Goal: Task Accomplishment & Management: Manage account settings

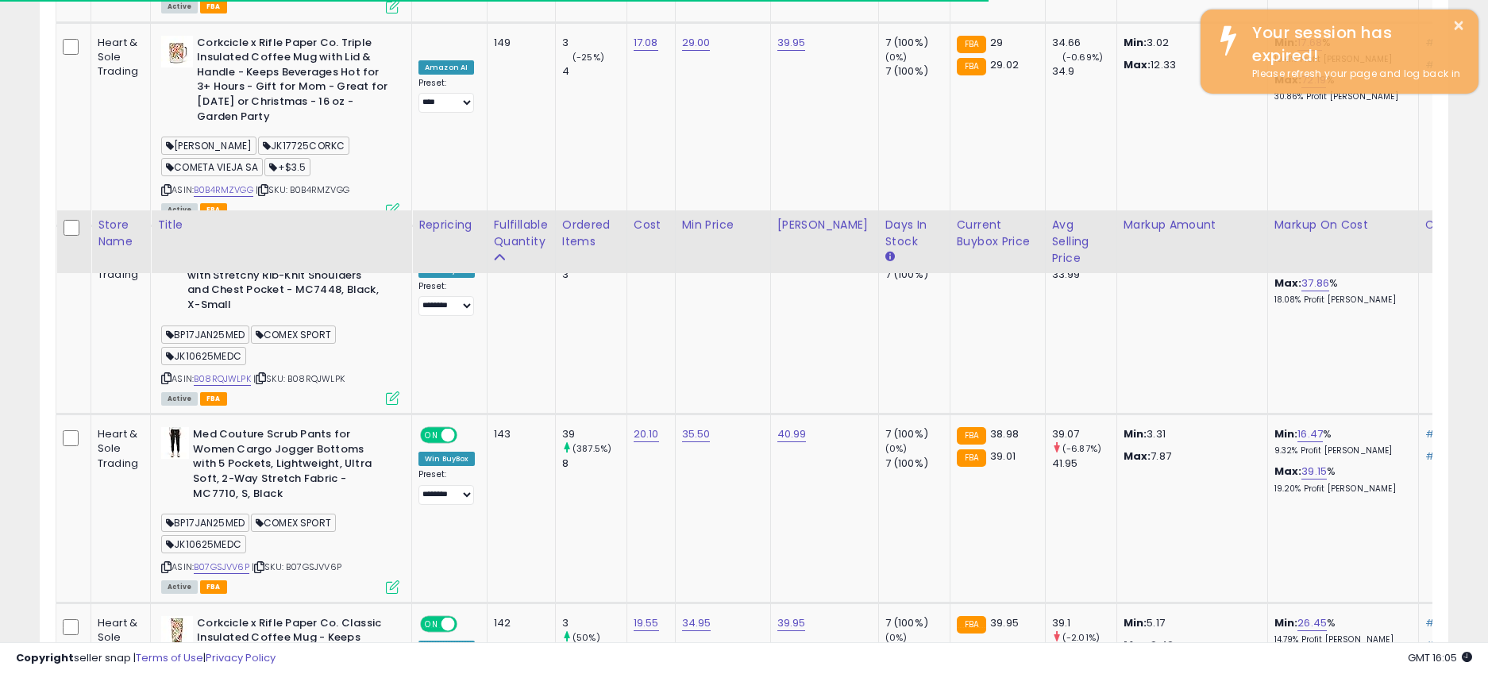
scroll to position [1870, 0]
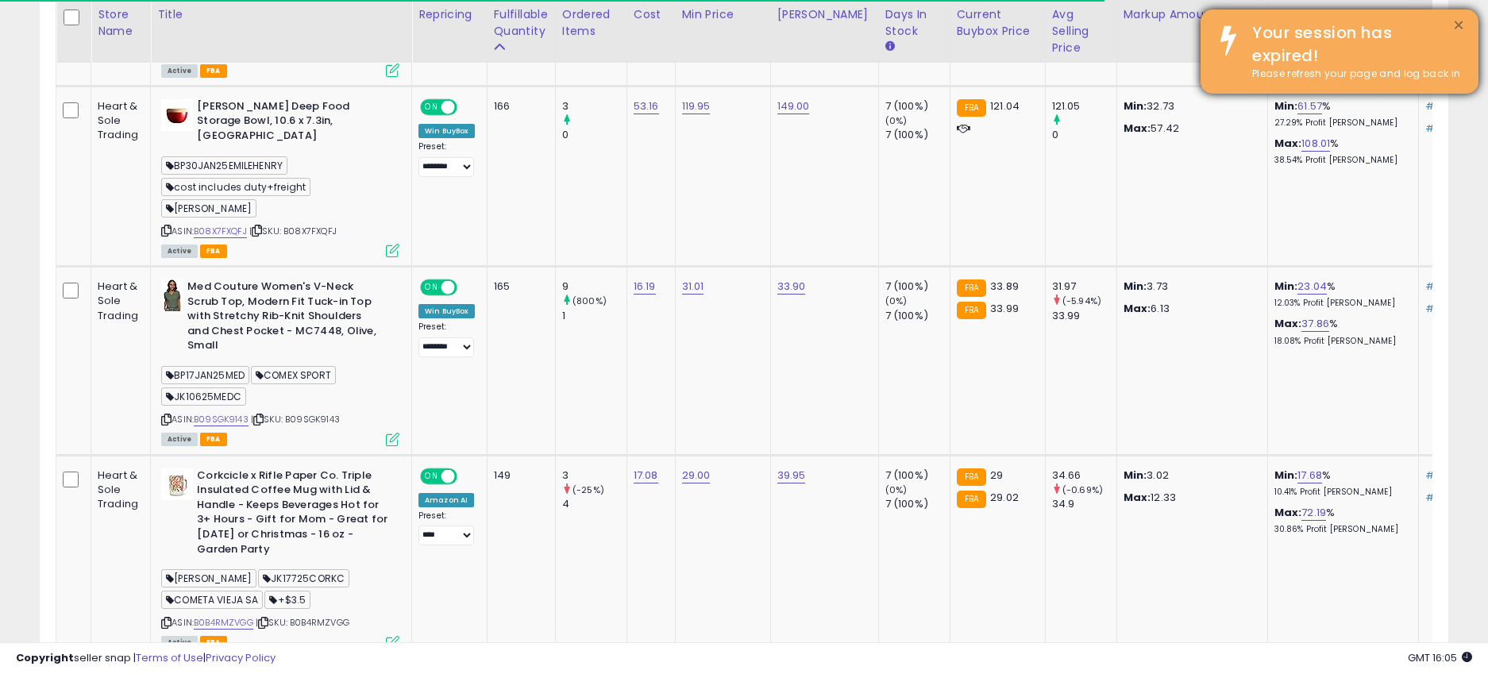
click at [1457, 18] on button "×" at bounding box center [1458, 26] width 13 height 20
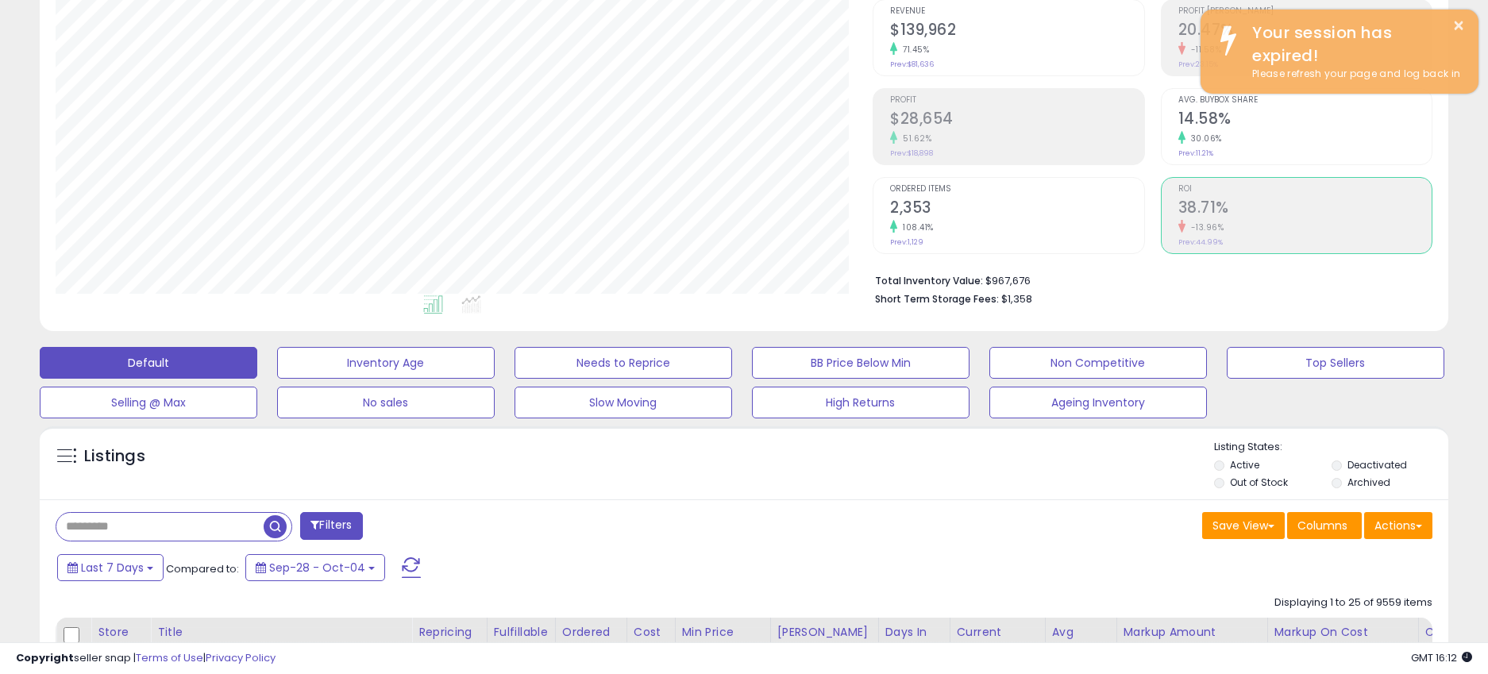
scroll to position [0, 0]
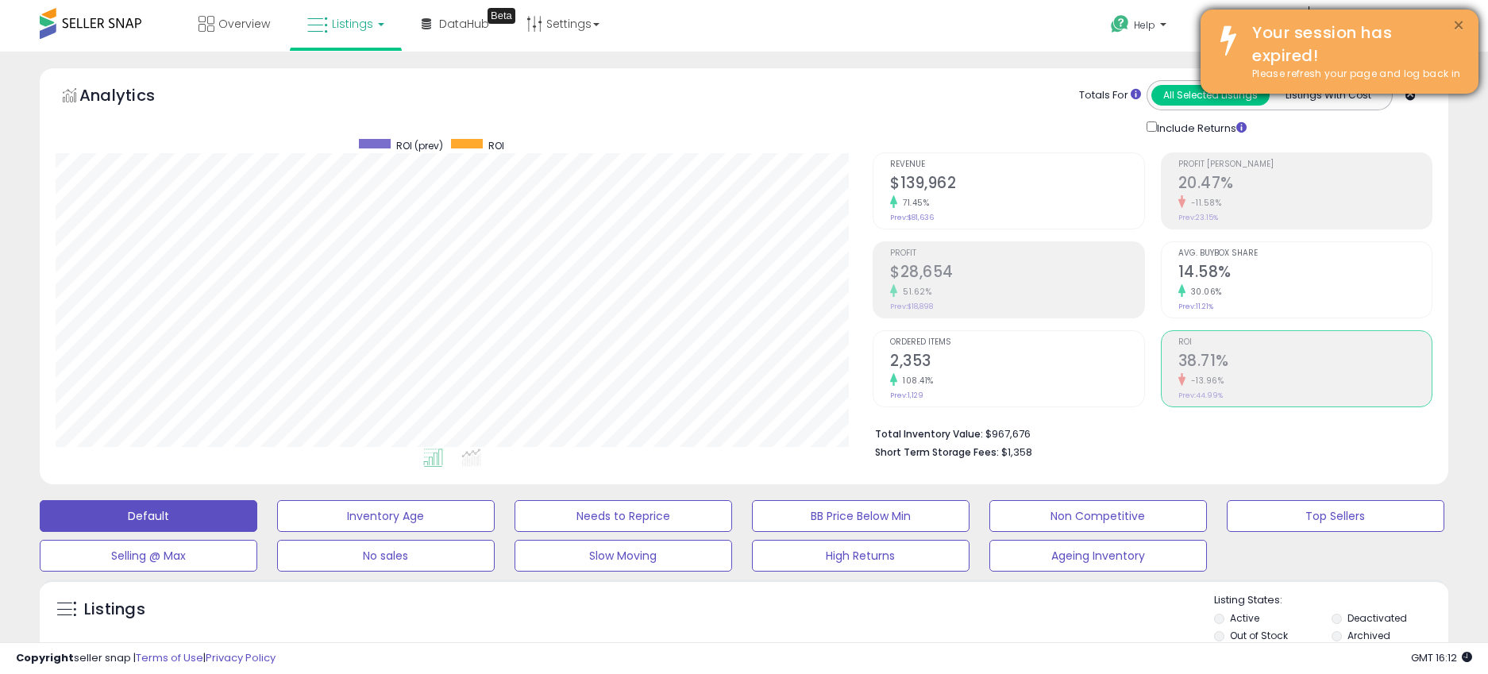
click at [1453, 27] on button "×" at bounding box center [1458, 26] width 13 height 20
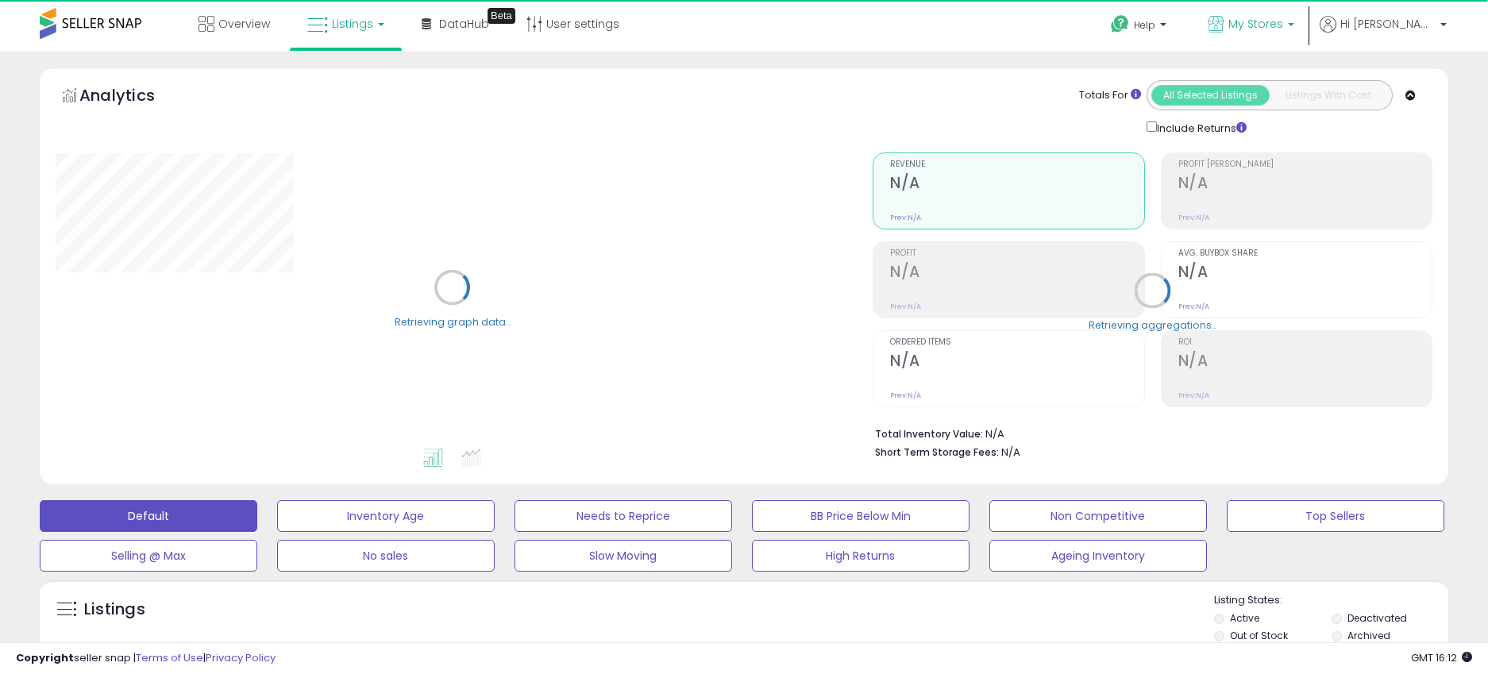
click at [1283, 29] on span "My Stores" at bounding box center [1255, 24] width 55 height 16
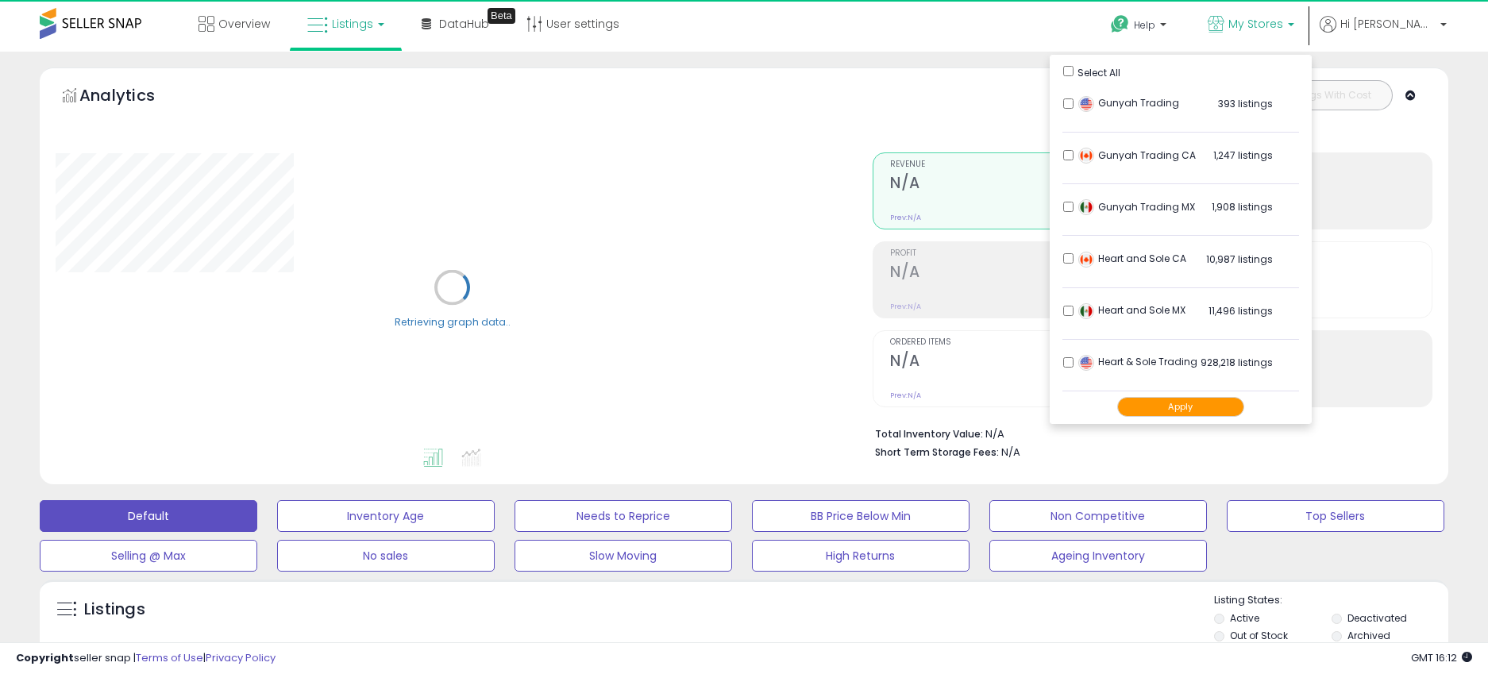
click at [1242, 408] on button "Apply" at bounding box center [1180, 407] width 127 height 20
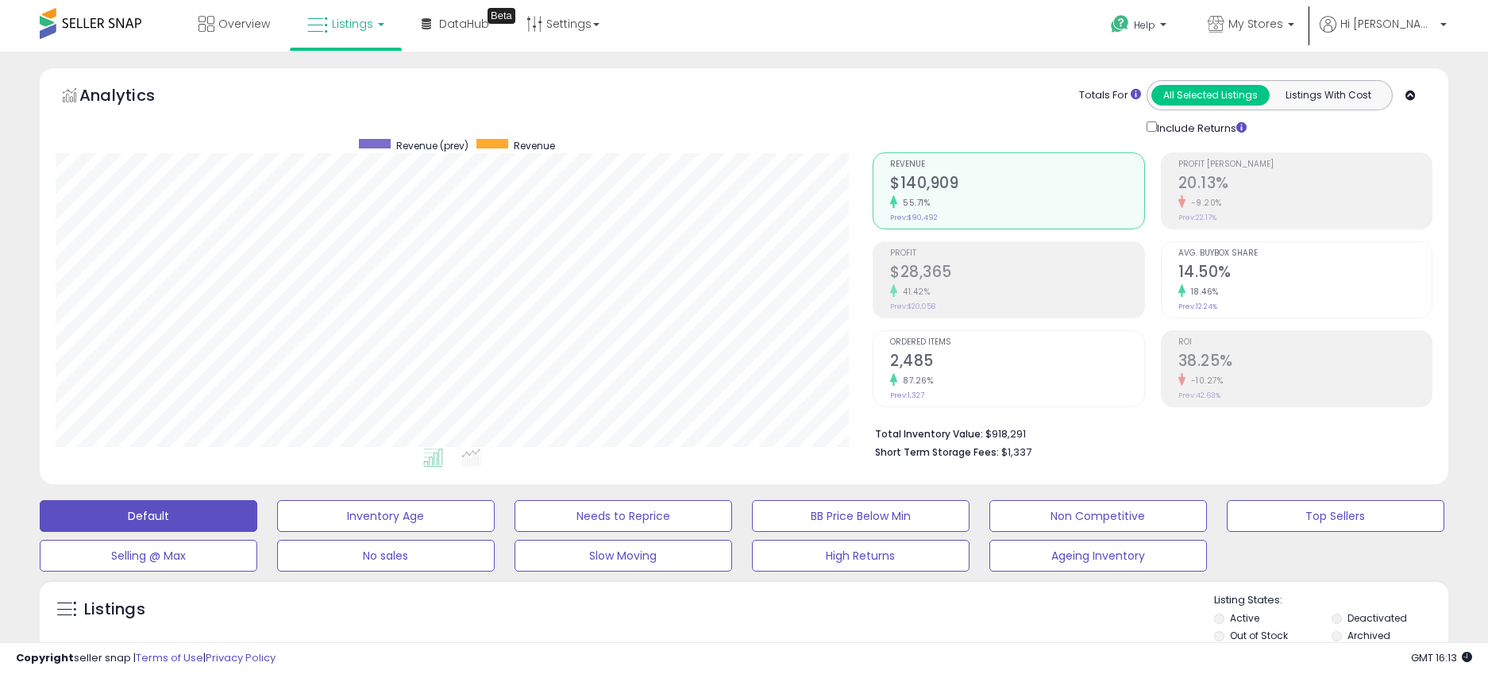
click at [984, 284] on div "41.42%" at bounding box center [1017, 291] width 254 height 15
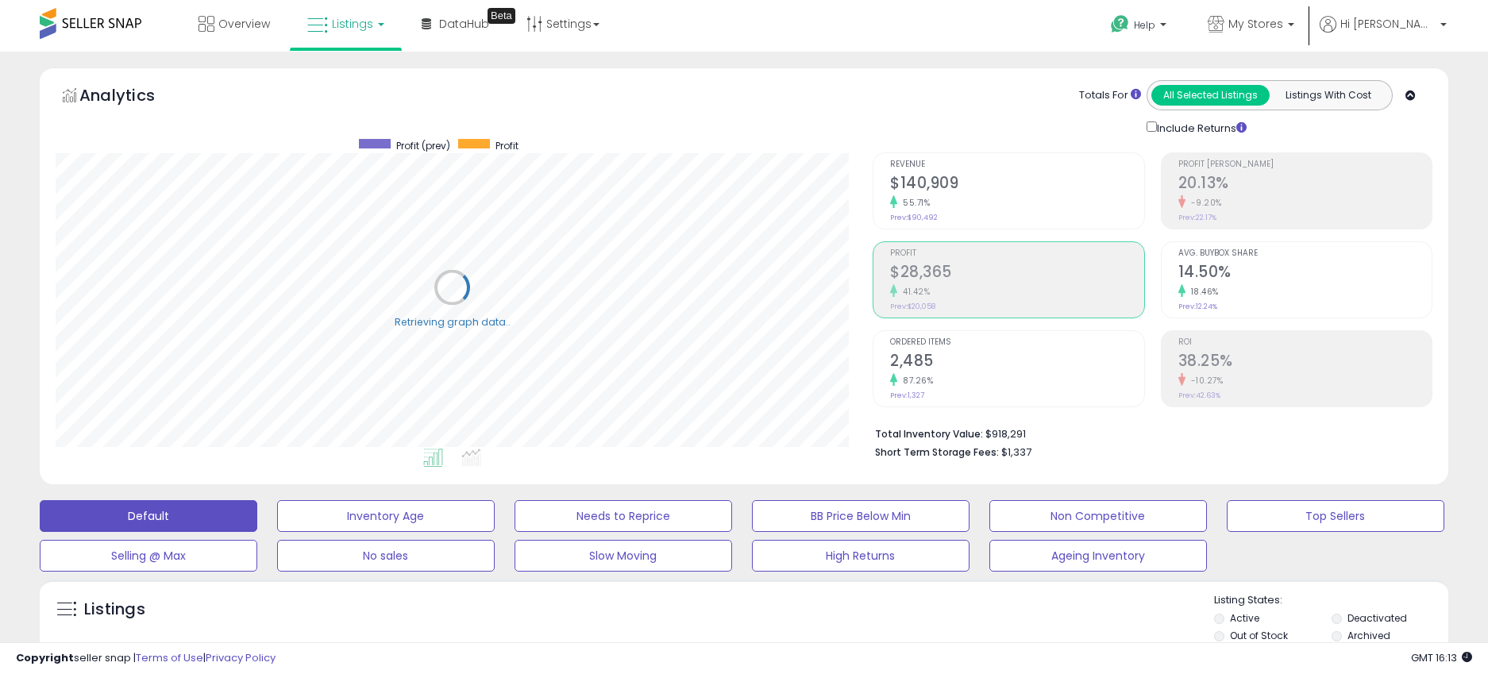
scroll to position [326, 817]
click at [1312, 368] on h2 "38.25%" at bounding box center [1305, 362] width 254 height 21
click at [982, 271] on h2 "$28,365" at bounding box center [1017, 273] width 254 height 21
click at [1212, 360] on h2 "38.25%" at bounding box center [1305, 362] width 254 height 21
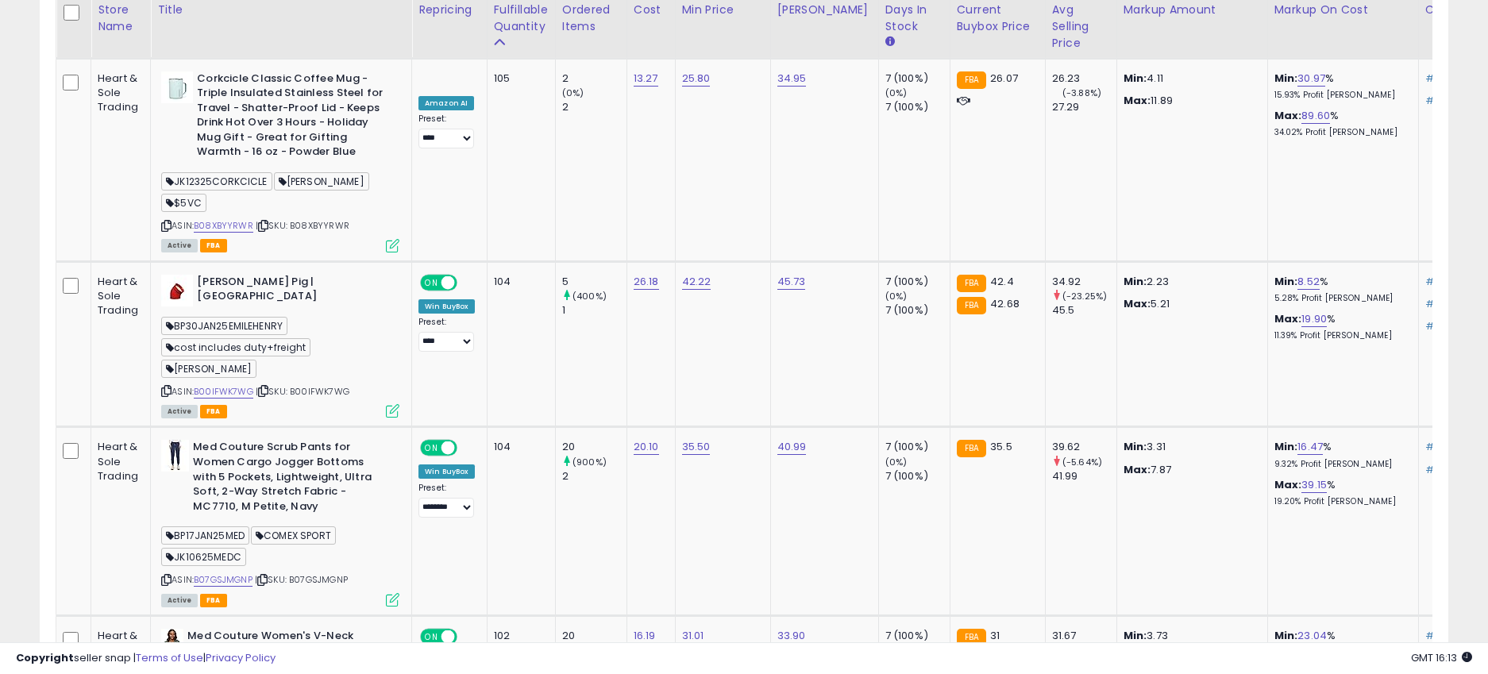
scroll to position [4911, 0]
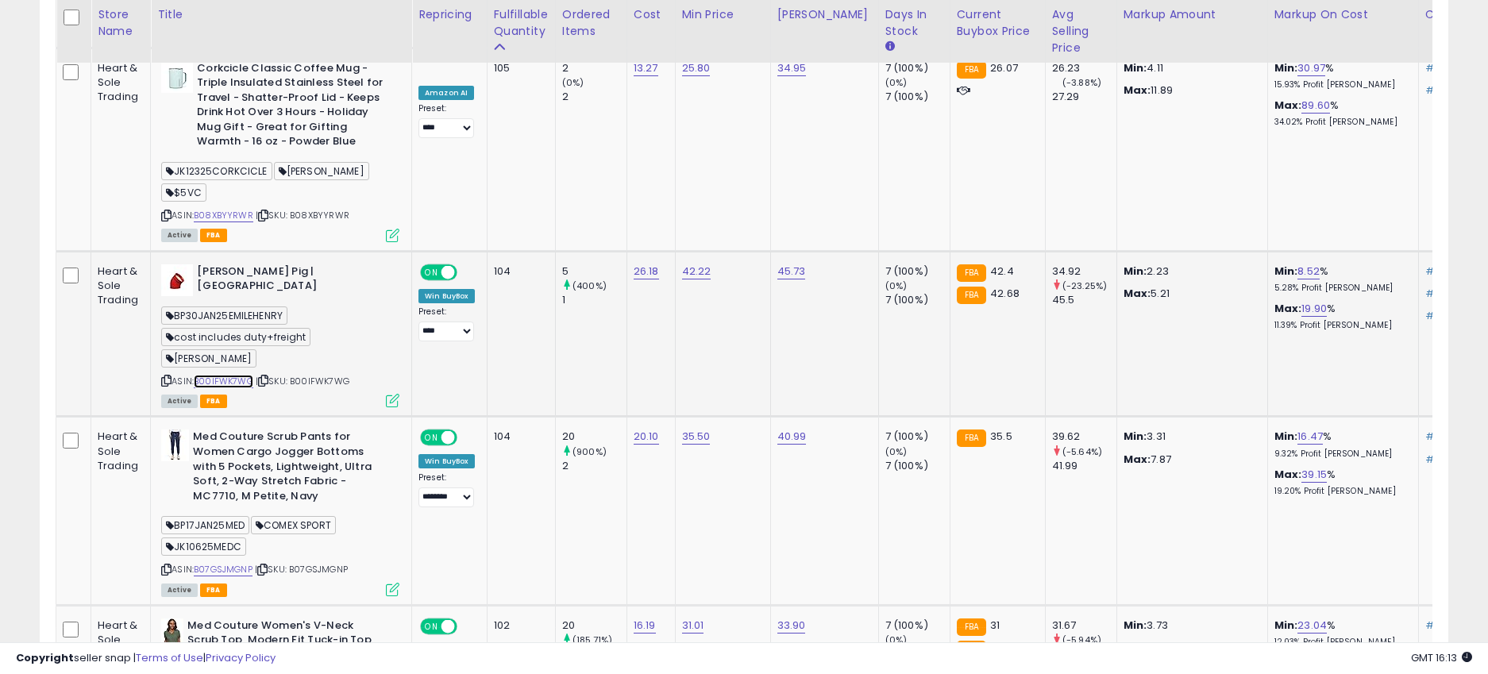
click at [217, 375] on link "B00IFWK7WG" at bounding box center [224, 381] width 60 height 13
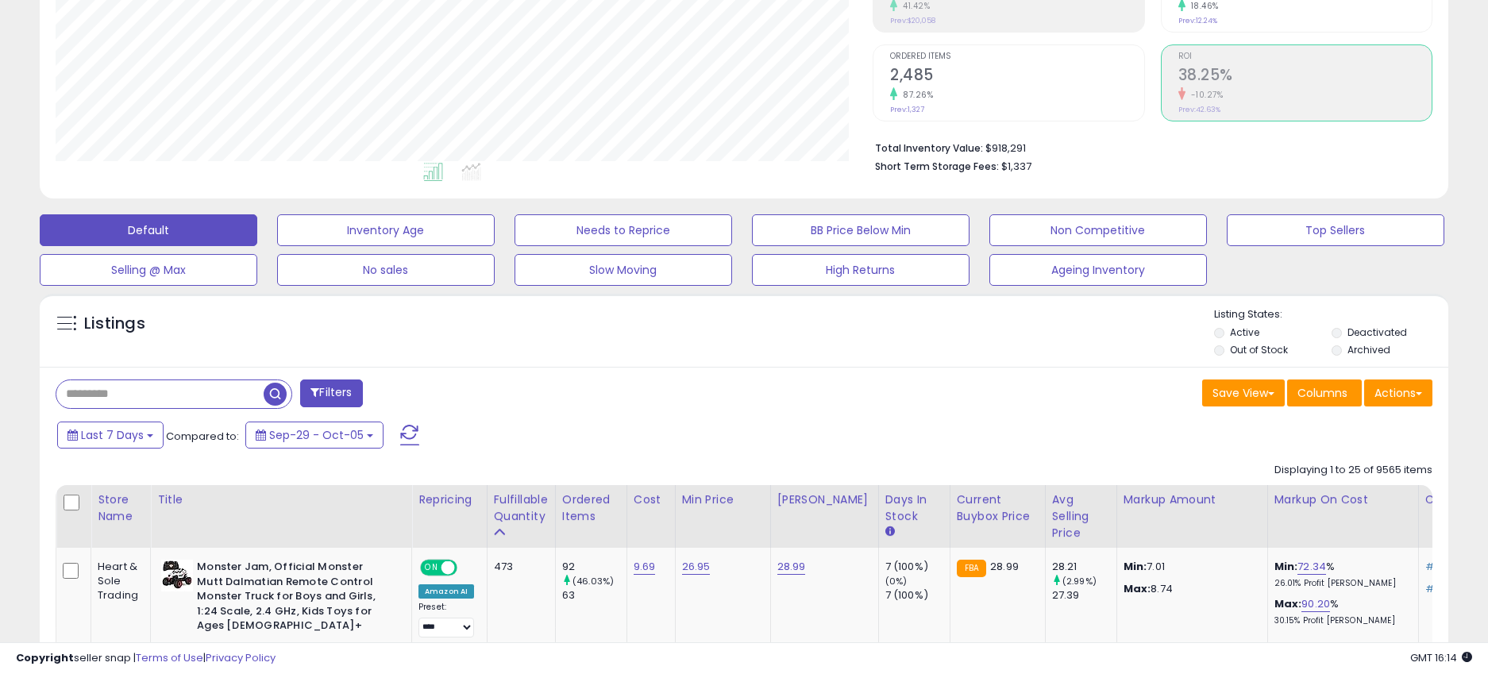
scroll to position [322, 0]
